Goal: Book appointment/travel/reservation

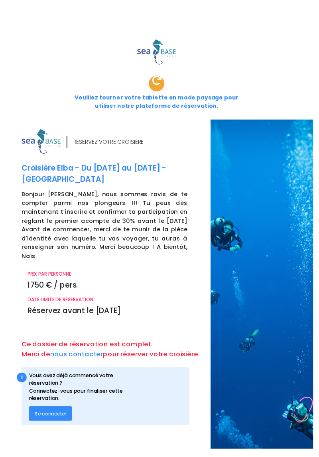
click at [51, 414] on button "Se connecter" at bounding box center [52, 421] width 44 height 15
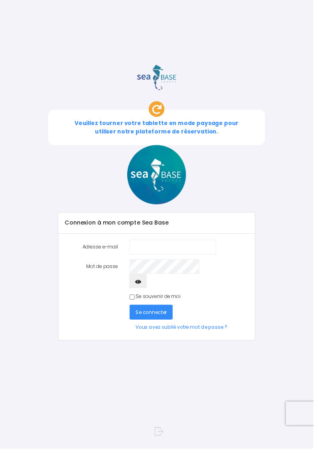
click at [149, 252] on input "Adresse e-mail" at bounding box center [176, 251] width 88 height 15
type input "Taps.aubert@gmail.com"
click at [156, 310] on button "Se connecter" at bounding box center [154, 317] width 44 height 15
click at [159, 325] on link "Vous avez oublié votre mot de passe ?" at bounding box center [184, 332] width 105 height 15
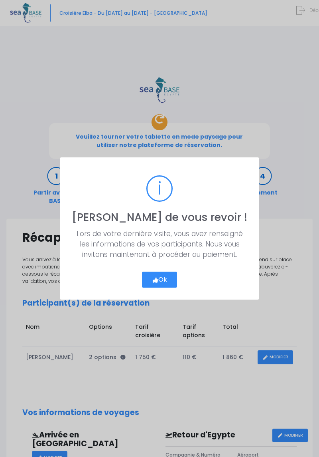
click at [164, 277] on button "Ok" at bounding box center [160, 279] width 36 height 16
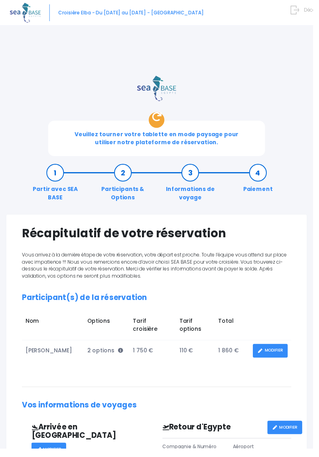
click at [57, 451] on link "MODIFIER" at bounding box center [50, 458] width 36 height 14
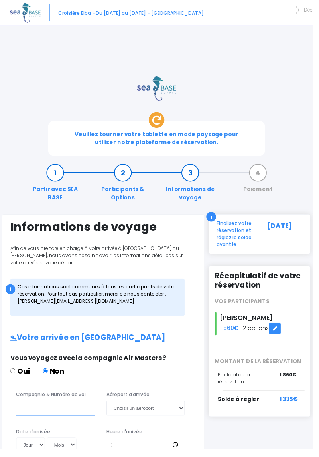
click at [68, 415] on input "Compagnie & Numéro de vol" at bounding box center [56, 415] width 80 height 15
type input "Easujet"
type input "easyJet"
click at [160, 414] on select "Choisir un aéroport Hurghada Marsa Alam" at bounding box center [149, 415] width 80 height 15
select select "[PERSON_NAME]"
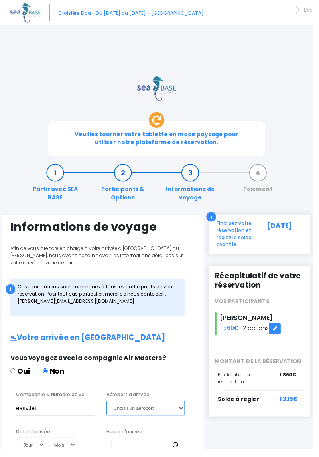
click at [109, 408] on select "Choisir un aéroport Hurghada Marsa Alam" at bounding box center [149, 415] width 80 height 15
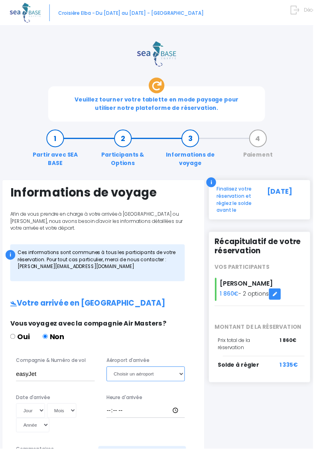
scroll to position [38, 0]
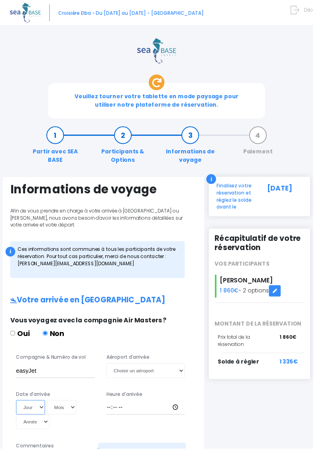
click at [46, 416] on select "Jour 01 02 03 04 05 06 07 08 09 10 11 12 13 14 15 16 17 18 19 20 21 22 23 24 25…" at bounding box center [31, 414] width 30 height 15
select select "23"
click at [16, 407] on select "Jour 01 02 03 04 05 06 07 08 09 10 11 12 13 14 15 16 17 18 19 20 21 22 23 24 25…" at bounding box center [31, 414] width 30 height 15
click at [63, 416] on select "Mois 01 02 03 04 05 06 07 08 09 10 11 12" at bounding box center [63, 414] width 30 height 15
select select "05"
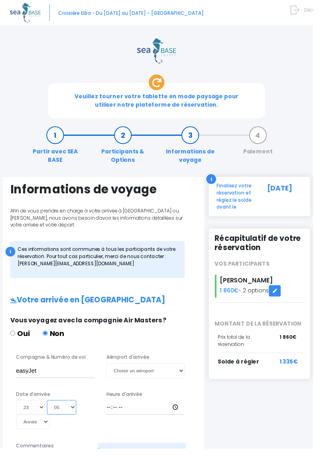
click at [48, 407] on select "Mois 01 02 03 04 05 06 07 08 09 10 11 12" at bounding box center [63, 414] width 30 height 15
click at [41, 427] on select "Année 2045 2044 2043 2042 2041 2040 2039 2038 2037 2036 2035 2034 2033 2032 203…" at bounding box center [33, 429] width 34 height 15
select select "2026"
click at [16, 422] on select "Année 2045 2044 2043 2042 2041 2040 2039 2038 2037 2036 2035 2034 2033 2032 203…" at bounding box center [33, 429] width 34 height 15
type input "2026-05-23"
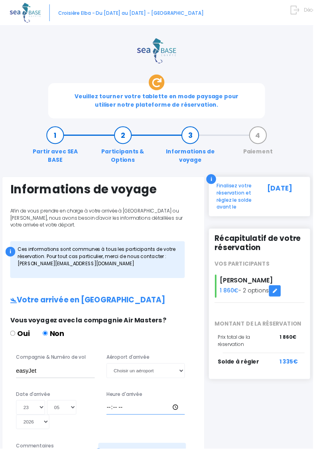
click at [127, 412] on input "Heure d'arrivée" at bounding box center [149, 414] width 80 height 15
type input "19:15"
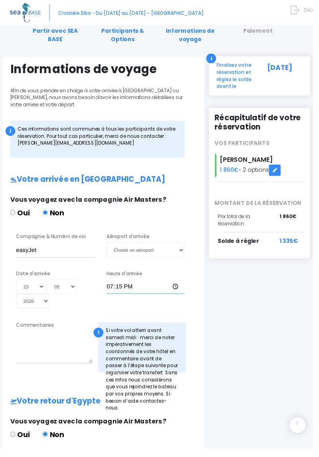
scroll to position [198, 0]
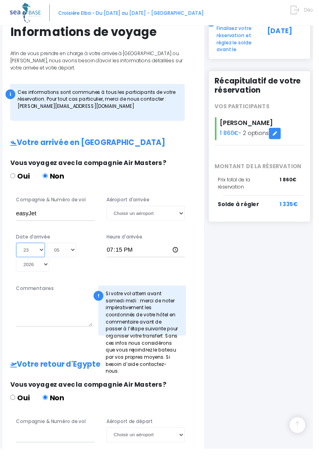
click at [39, 250] on select "Jour 01 02 03 04 05 06 07 08 09 10 11 12 13 14 15 16 17 18 19 20 21 22 23 24 25…" at bounding box center [31, 254] width 30 height 15
select select "16"
click at [16, 247] on select "Jour 01 02 03 04 05 06 07 08 09 10 11 12 13 14 15 16 17 18 19 20 21 22 23 24 25…" at bounding box center [31, 254] width 30 height 15
type input "2026-05-16"
click at [156, 256] on input "19:15" at bounding box center [149, 254] width 80 height 15
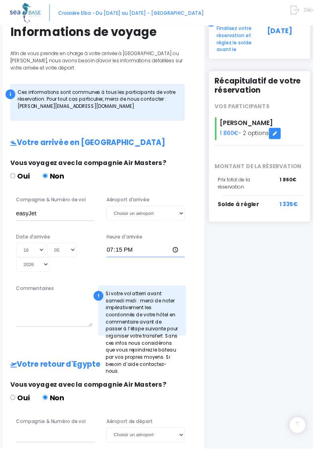
type input "19:05"
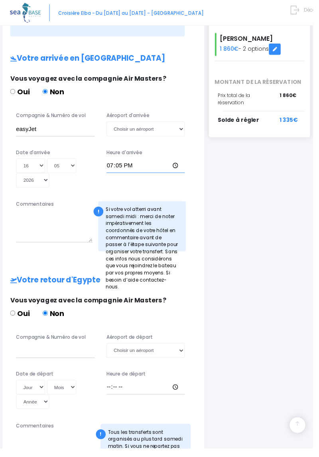
scroll to position [295, 0]
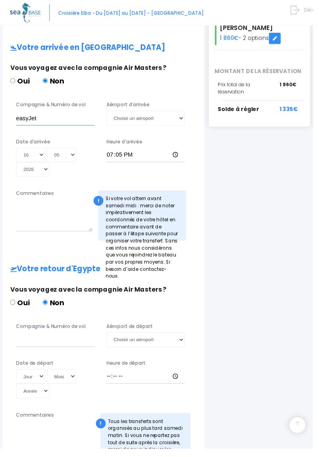
click at [57, 122] on input "easyJet" at bounding box center [56, 120] width 80 height 15
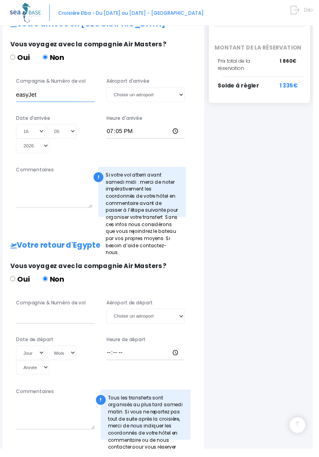
scroll to position [321, 0]
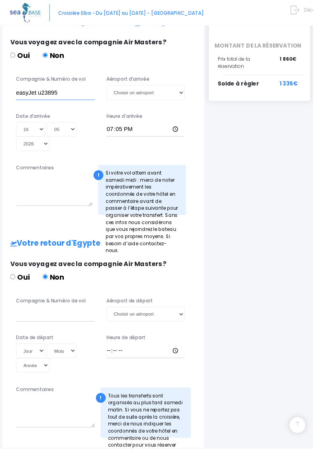
type input "easyJet u23895"
click at [38, 320] on input "Compagnie & Numéro de vol" at bounding box center [56, 319] width 80 height 15
type input "Easy"
type input "easyJet u24244"
click at [34, 353] on select "Jour 01 02 03 04 05 06 07 08 09 10 11 12 13 14 15 16 17 18 19 20 21 22 23 24 25…" at bounding box center [31, 357] width 30 height 15
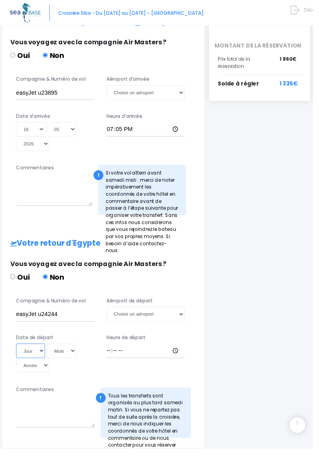
select select "23"
click at [16, 350] on select "Jour 01 02 03 04 05 06 07 08 09 10 11 12 13 14 15 16 17 18 19 20 21 22 23 24 25…" at bounding box center [31, 357] width 30 height 15
click at [68, 356] on select "Mois 01 02 03 04 05 06 07 08 09 10 11 12" at bounding box center [63, 357] width 30 height 15
select select "05"
click at [48, 350] on select "Mois 01 02 03 04 05 06 07 08 09 10 11 12" at bounding box center [63, 357] width 30 height 15
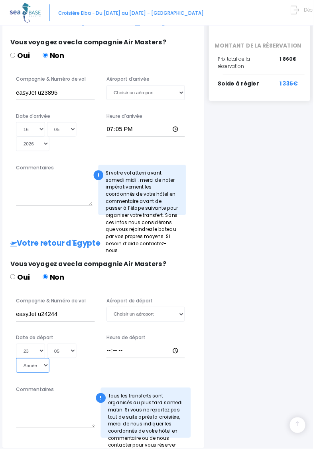
click at [44, 368] on select "Année 2045 2044 2043 2042 2041 2040 2039 2038 2037 2036 2035 2034 2033 2032 203…" at bounding box center [33, 371] width 34 height 15
select select "2025"
click at [16, 364] on select "Année 2045 2044 2043 2042 2041 2040 2039 2038 2037 2036 2035 2034 2033 2032 203…" at bounding box center [33, 371] width 34 height 15
type input "2025-05-23"
click at [170, 317] on select "Choisir un aéroport Hurghada Marsa Alam" at bounding box center [149, 319] width 80 height 15
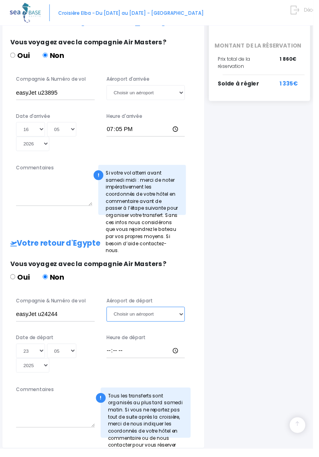
select select "[PERSON_NAME]"
click at [109, 312] on select "Choisir un aéroport Hurghada Marsa Alam" at bounding box center [149, 319] width 80 height 15
click at [147, 343] on label "Heure de départ" at bounding box center [129, 343] width 40 height 7
click at [147, 350] on input "Heure de départ" at bounding box center [149, 357] width 80 height 15
click at [155, 351] on input "Heure de départ" at bounding box center [149, 357] width 80 height 15
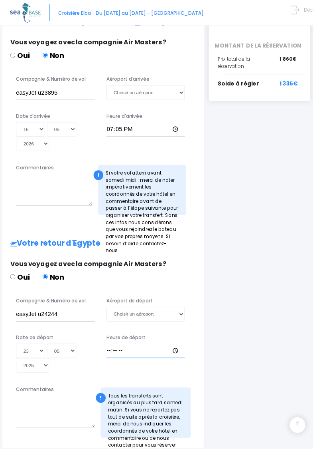
type input "11:35"
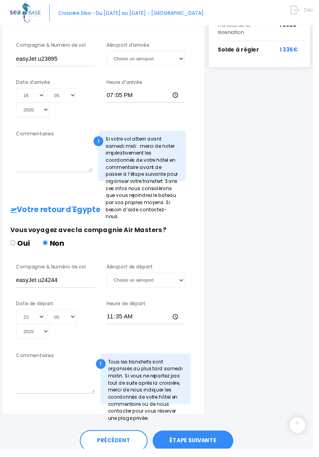
click at [211, 449] on link "ÉTAPE SUIVANTE" at bounding box center [197, 448] width 82 height 21
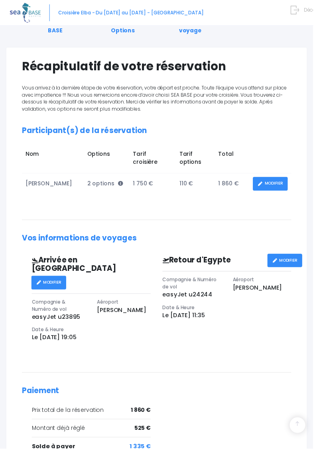
scroll to position [171, 0]
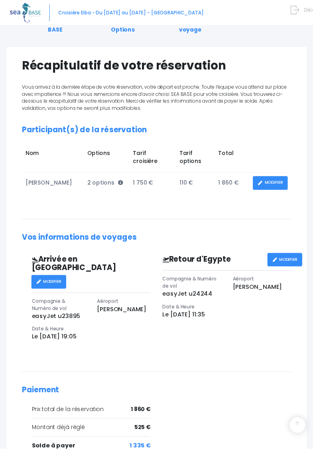
click at [319, 240] on div "Récapitulatif de votre réservation Vous arrivez à la dernière étape de votre ré…" at bounding box center [159, 263] width 319 height 433
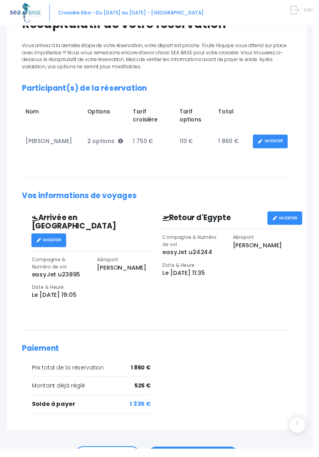
scroll to position [246, 0]
